Goal: Task Accomplishment & Management: Manage account settings

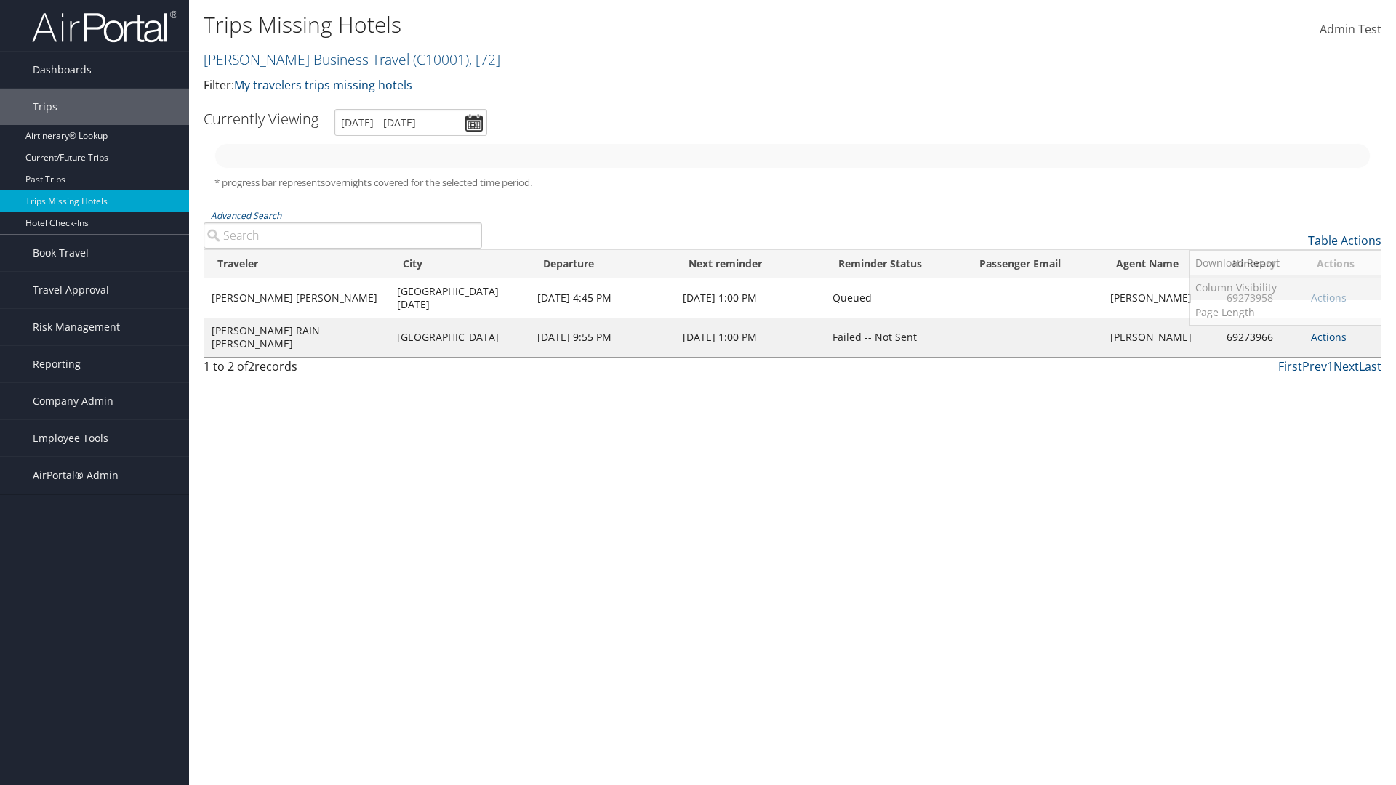
click at [1284, 288] on link "Column Visibility" at bounding box center [1284, 287] width 191 height 25
click at [1284, 413] on link "Agent Name" at bounding box center [1284, 412] width 191 height 25
click at [1284, 265] on link "Traveler" at bounding box center [1284, 264] width 191 height 25
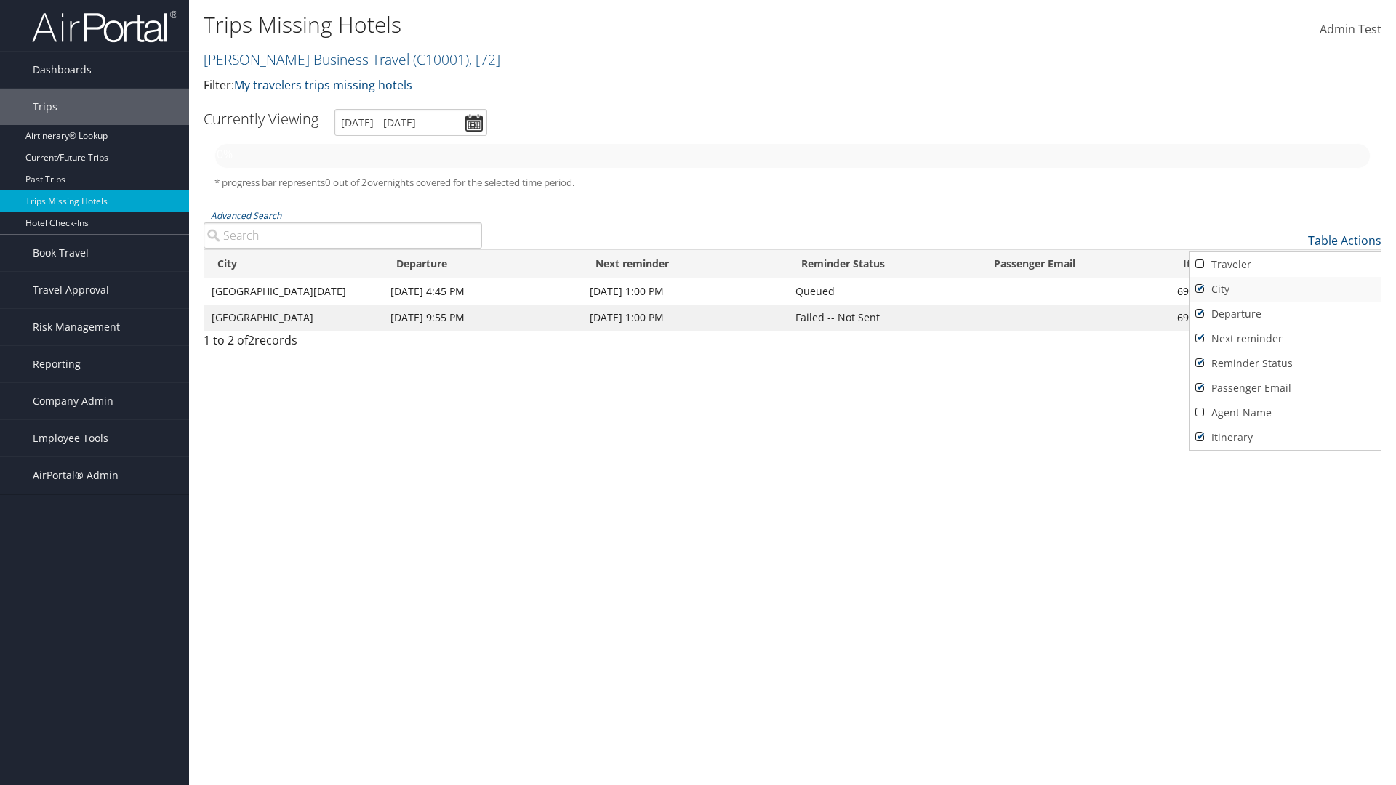
click at [1284, 289] on link "City" at bounding box center [1284, 289] width 191 height 25
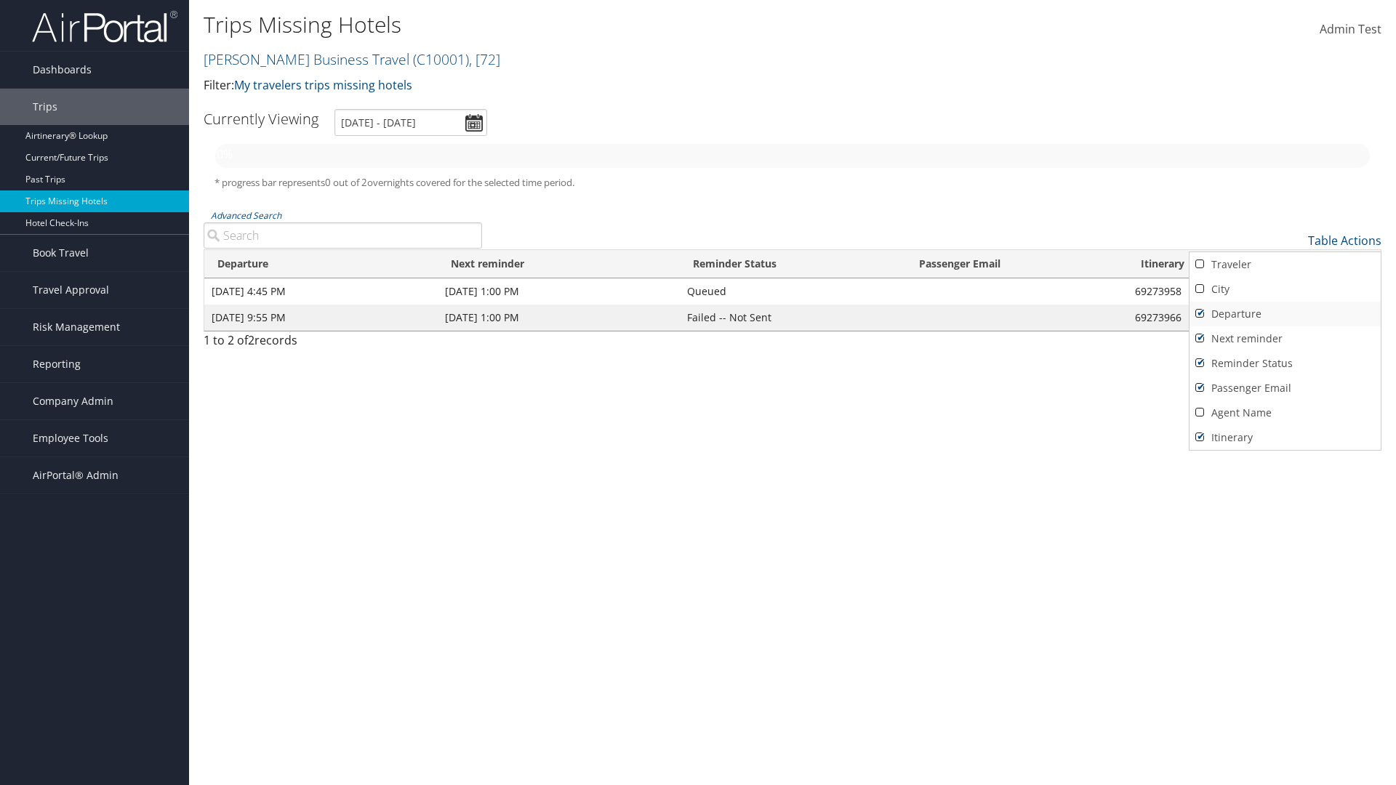
click at [1284, 314] on link "Departure" at bounding box center [1284, 314] width 191 height 25
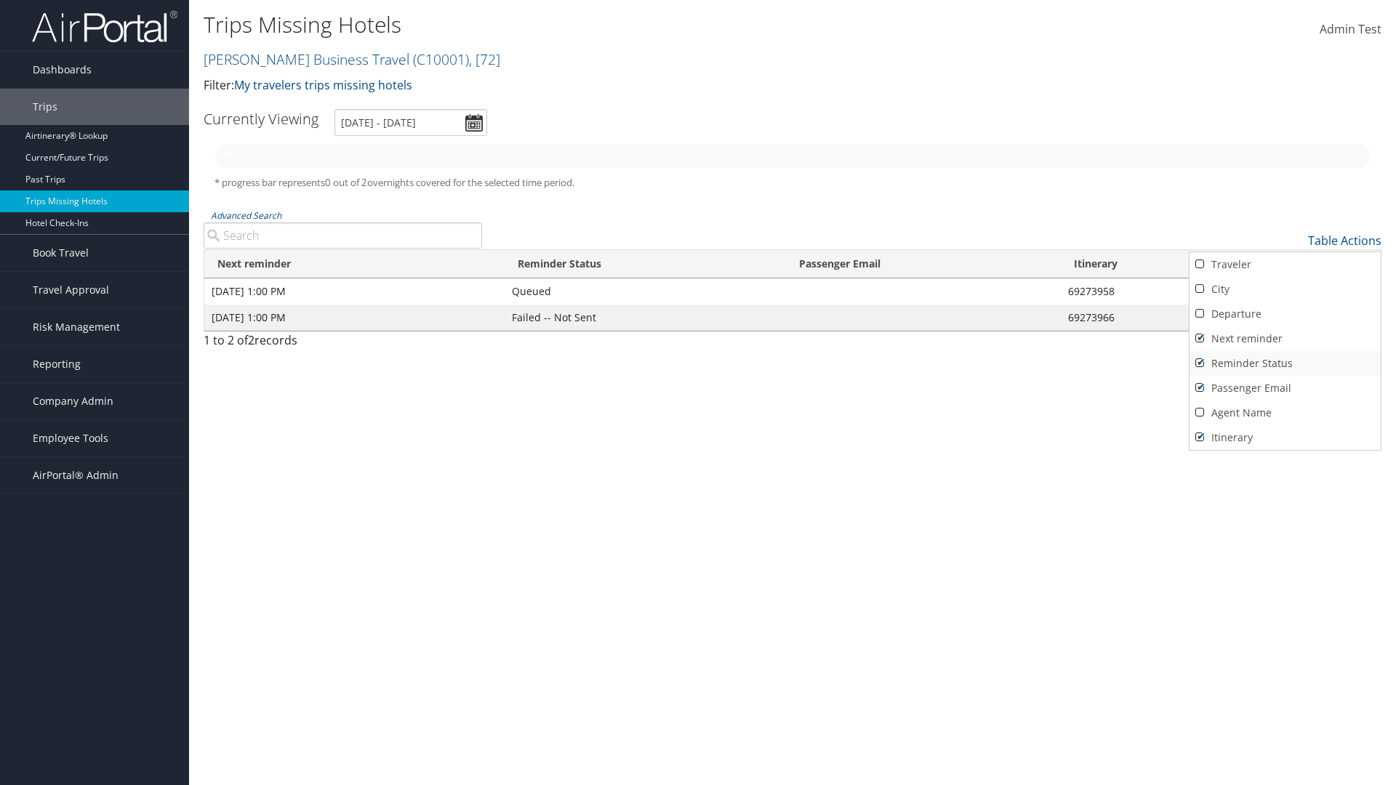
click at [1284, 339] on link "Next reminder" at bounding box center [1284, 338] width 191 height 25
click at [1284, 363] on link "Reminder Status" at bounding box center [1284, 363] width 191 height 25
click at [1284, 388] on link "Passenger Email" at bounding box center [1284, 388] width 191 height 25
click at [1284, 413] on link "Agent Name" at bounding box center [1284, 412] width 191 height 25
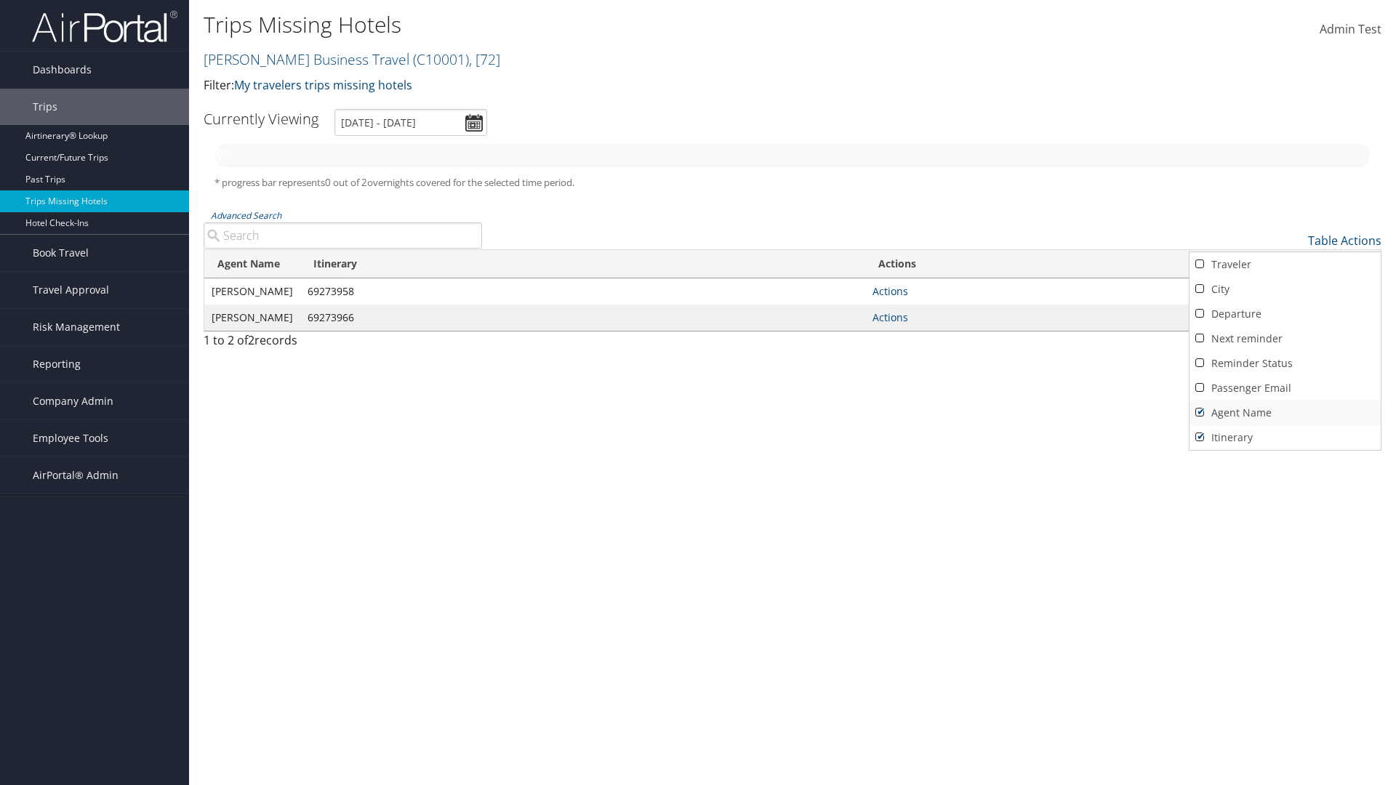
click at [1284, 413] on link "Agent Name" at bounding box center [1284, 412] width 191 height 25
click at [1284, 388] on link "Passenger Email" at bounding box center [1284, 388] width 191 height 25
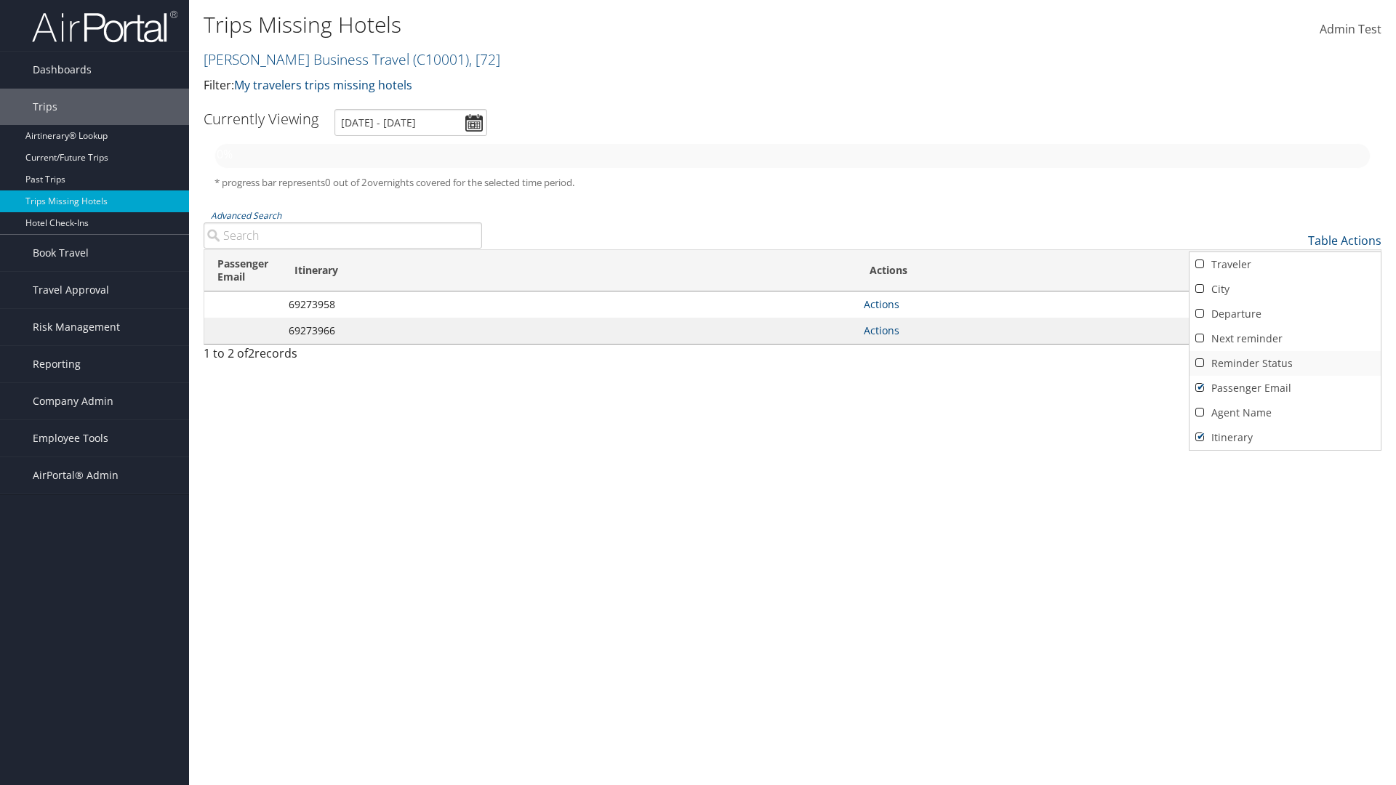
click at [1284, 363] on link "Reminder Status" at bounding box center [1284, 363] width 191 height 25
click at [1284, 339] on link "Next reminder" at bounding box center [1284, 338] width 191 height 25
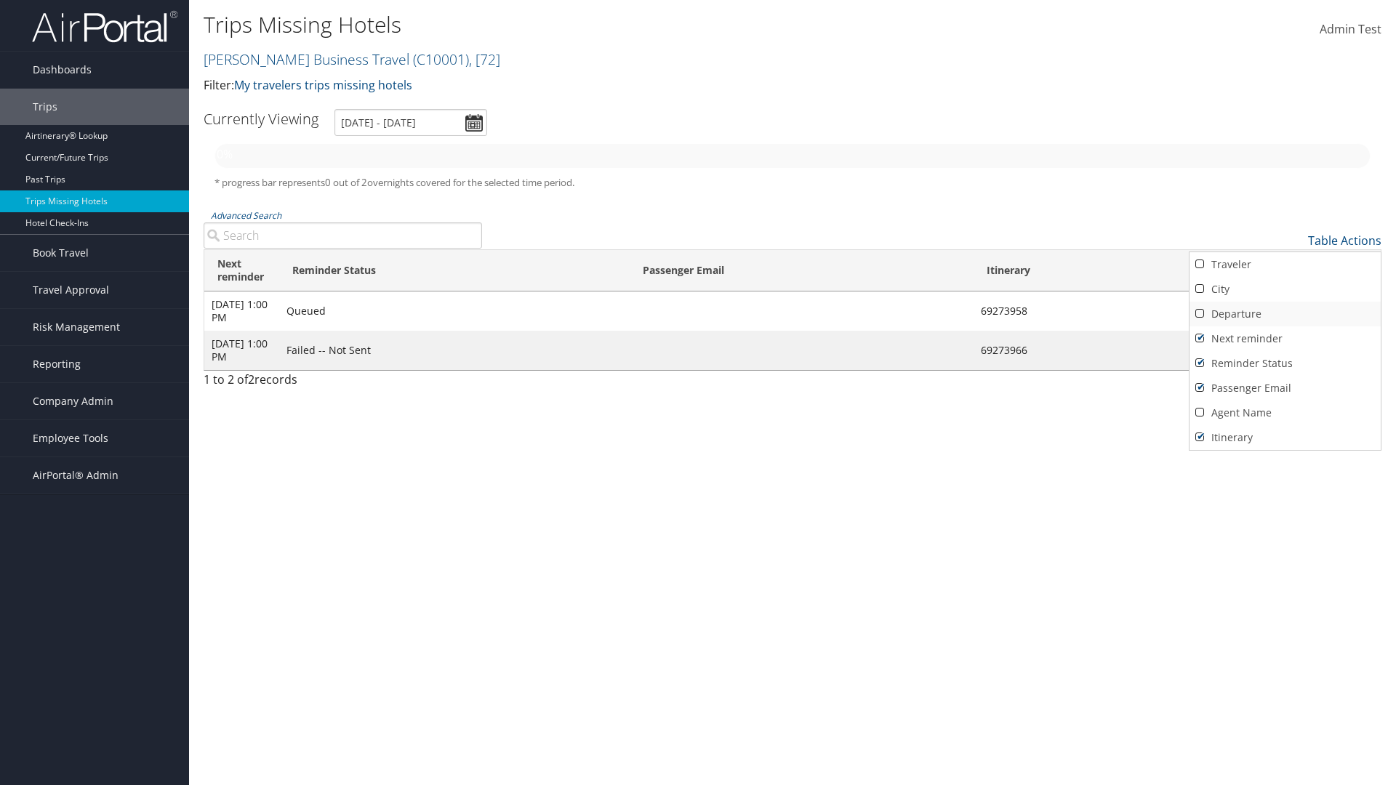
click at [1284, 314] on link "Departure" at bounding box center [1284, 314] width 191 height 25
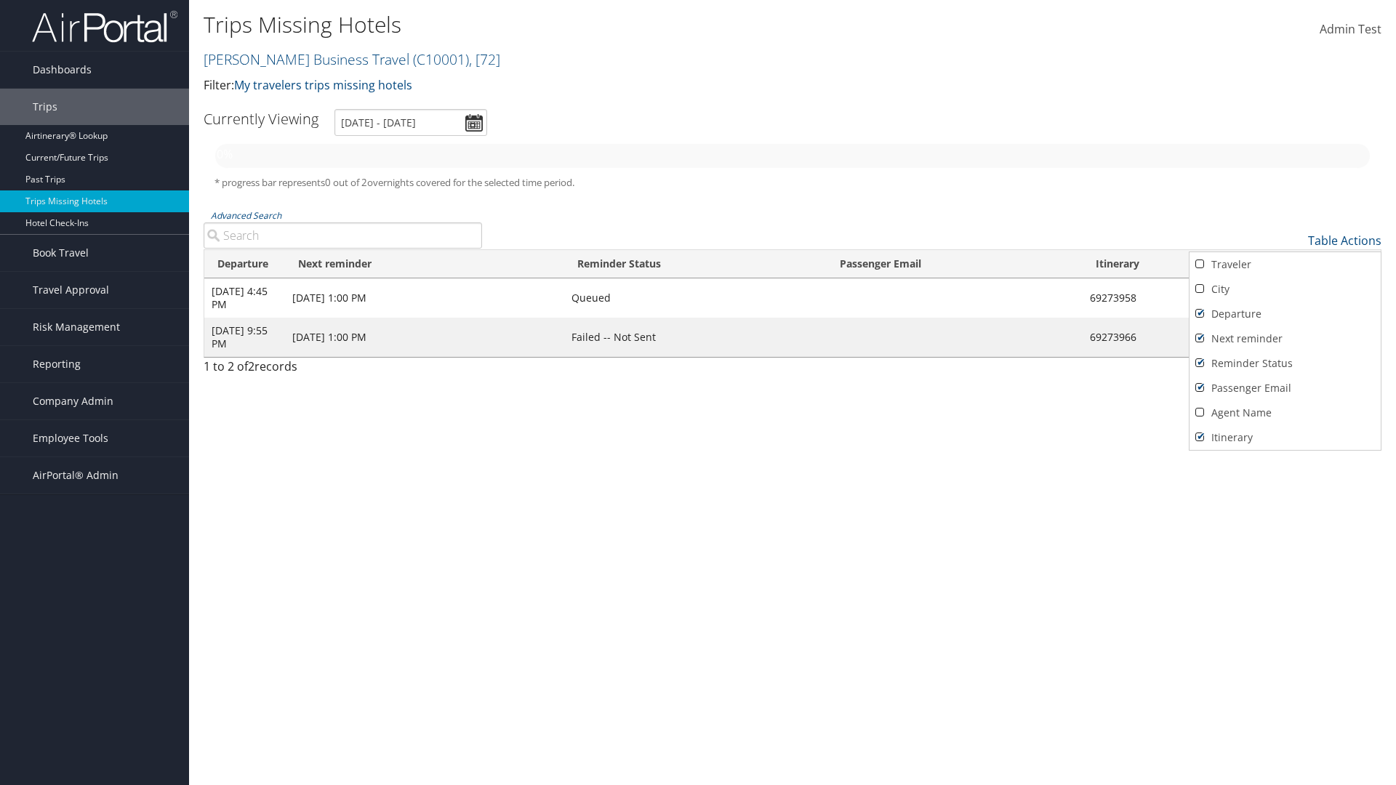
click at [1284, 289] on link "City" at bounding box center [1284, 289] width 191 height 25
click at [1284, 265] on link "Traveler" at bounding box center [1284, 264] width 191 height 25
click at [698, 392] on div at bounding box center [698, 392] width 1396 height 785
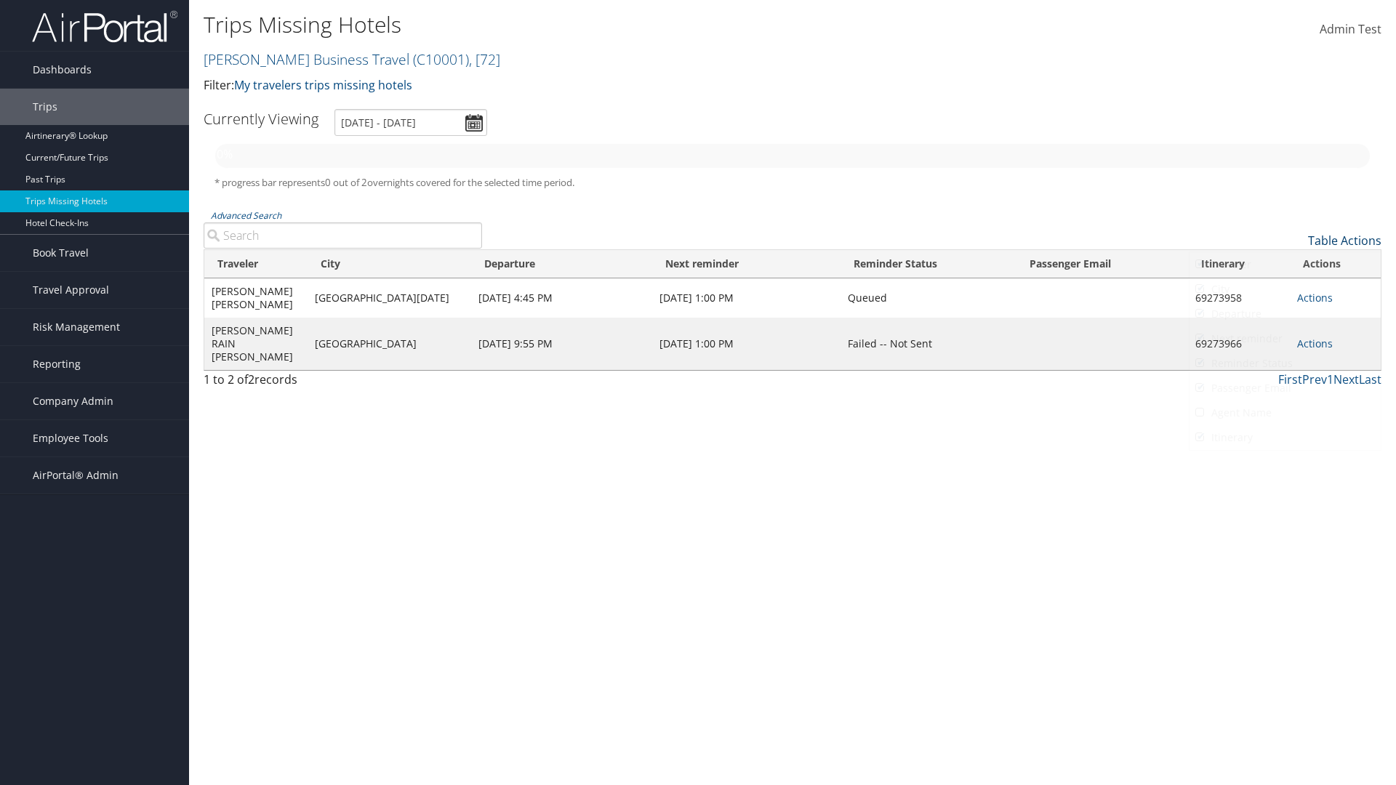
click at [1344, 241] on link "Table Actions" at bounding box center [1344, 241] width 73 height 16
click at [698, 392] on div at bounding box center [698, 392] width 1396 height 785
click at [1284, 313] on link "Page Length" at bounding box center [1284, 312] width 191 height 25
click at [1284, 289] on link "25" at bounding box center [1284, 289] width 191 height 25
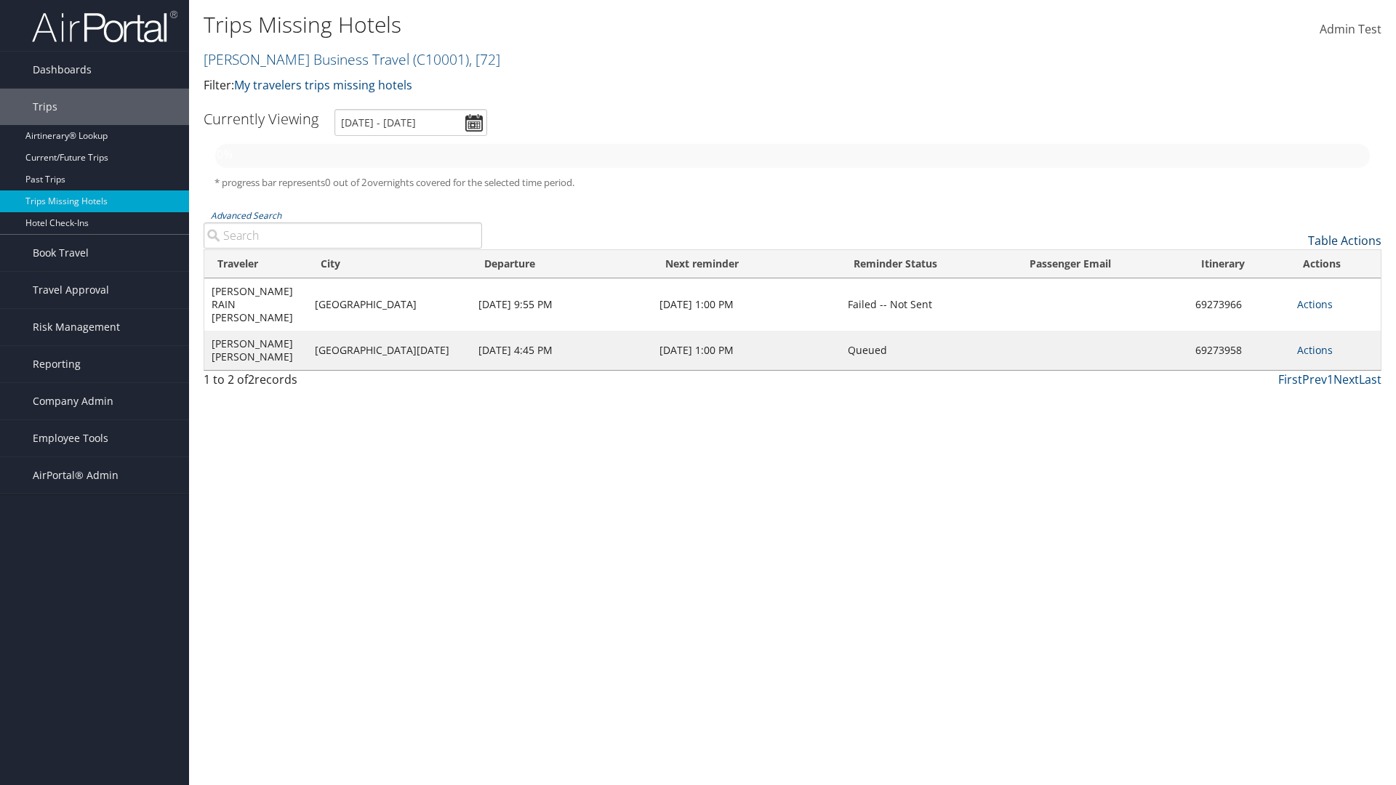
click at [1344, 241] on link "Table Actions" at bounding box center [1344, 241] width 73 height 16
click at [1284, 314] on link "50" at bounding box center [1284, 314] width 191 height 25
